Goal: Task Accomplishment & Management: Manage account settings

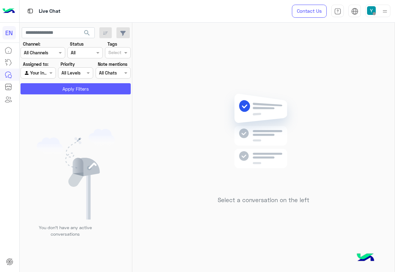
click at [63, 91] on button "Apply Filters" at bounding box center [75, 88] width 110 height 11
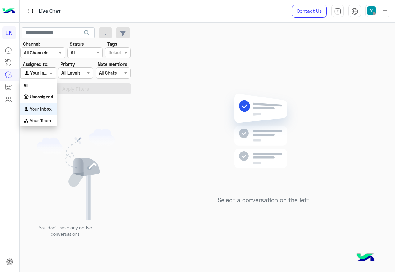
click at [42, 72] on div at bounding box center [38, 72] width 34 height 7
click at [48, 118] on b "Your Team" at bounding box center [40, 120] width 21 height 5
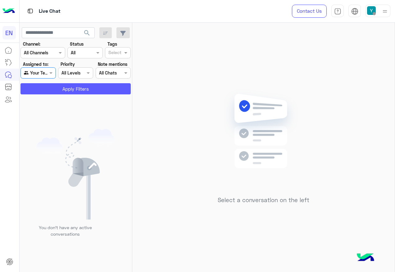
click at [58, 89] on button "Apply Filters" at bounding box center [75, 88] width 110 height 11
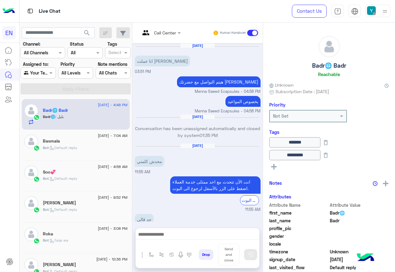
scroll to position [286, 0]
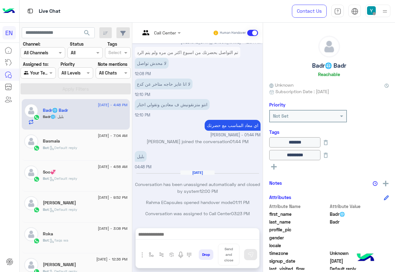
click at [43, 80] on section "Channel: Channel All Channels Status Channel All Tags Select Assigned to: Agent…" at bounding box center [75, 68] width 103 height 54
click at [43, 73] on div at bounding box center [38, 72] width 34 height 7
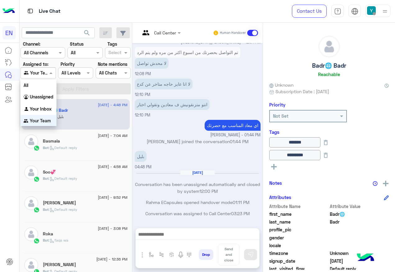
scroll to position [1, 0]
click at [45, 96] on b "Unassigned" at bounding box center [42, 95] width 24 height 5
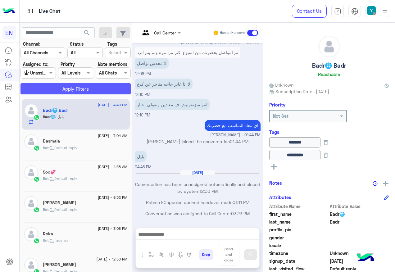
click at [47, 90] on button "Apply Filters" at bounding box center [75, 88] width 110 height 11
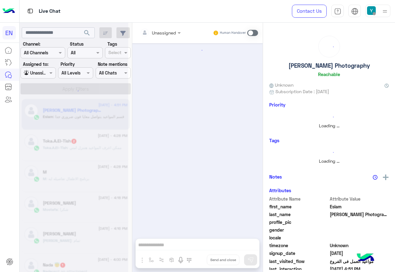
scroll to position [263, 0]
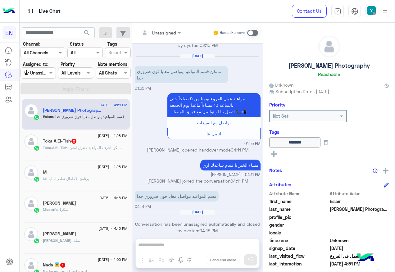
click at [83, 146] on span ": ممكن اعرف المواعيد هتنزل امتي" at bounding box center [94, 147] width 54 height 5
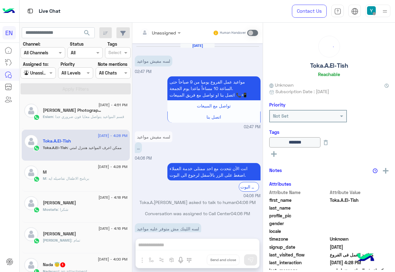
scroll to position [355, 0]
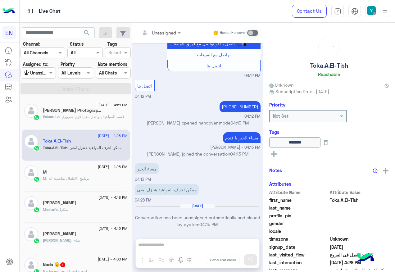
click at [82, 111] on h5 "[PERSON_NAME] Photography" at bounding box center [72, 110] width 59 height 5
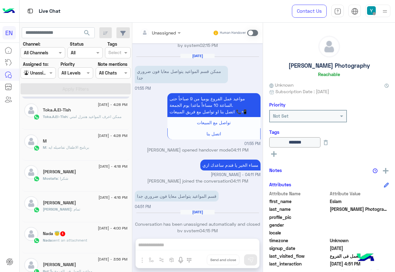
scroll to position [62, 0]
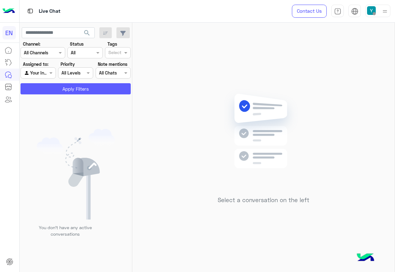
click at [60, 89] on button "Apply Filters" at bounding box center [75, 88] width 110 height 11
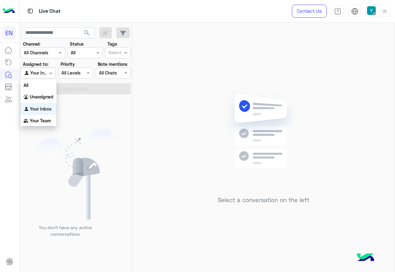
click at [53, 71] on span at bounding box center [52, 73] width 8 height 7
click at [40, 89] on div "All" at bounding box center [38, 84] width 36 height 11
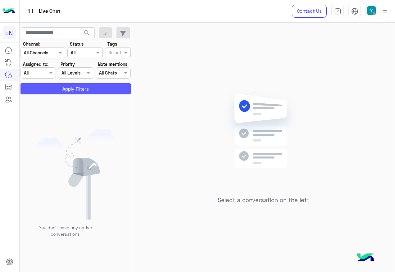
click at [43, 88] on button "Apply Filters" at bounding box center [75, 88] width 110 height 11
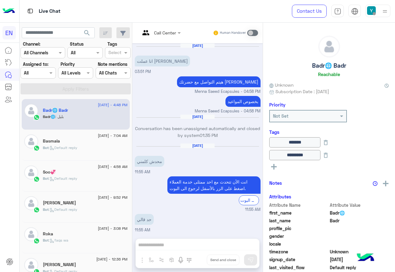
scroll to position [275, 0]
